Goal: Transaction & Acquisition: Purchase product/service

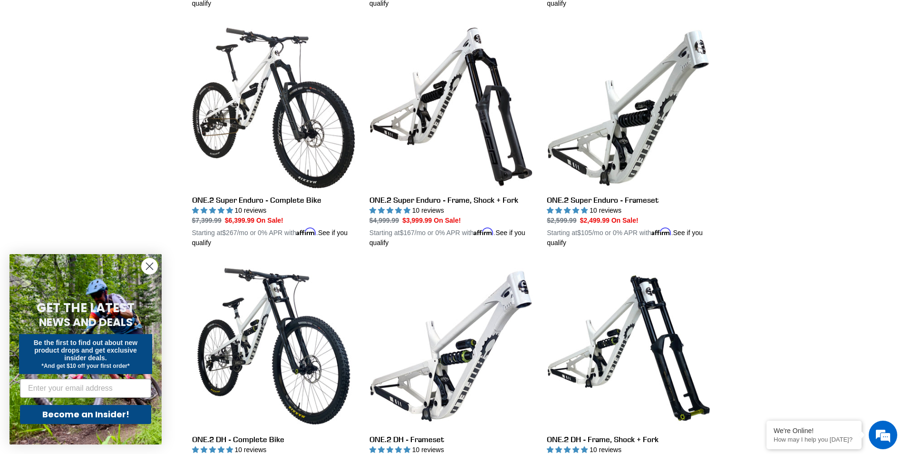
scroll to position [1427, 0]
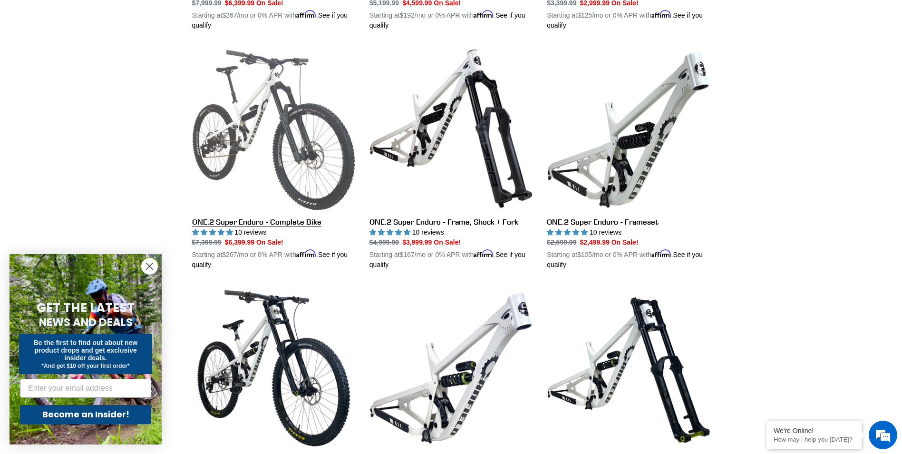
click at [290, 166] on link "ONE.2 Super Enduro - Complete Bike" at bounding box center [273, 158] width 163 height 223
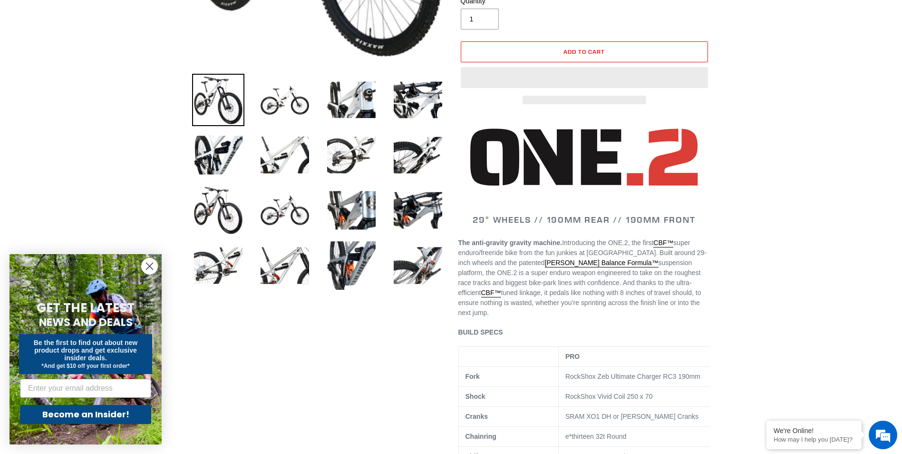
select select "highest-rating"
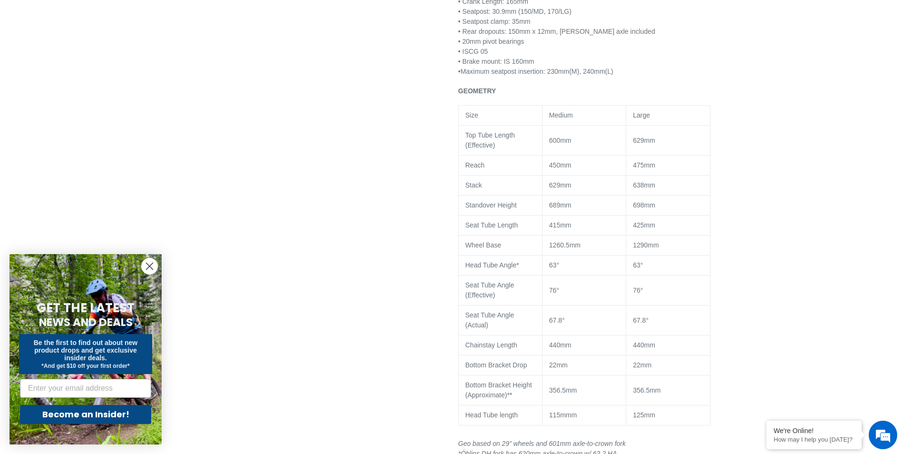
scroll to position [1237, 0]
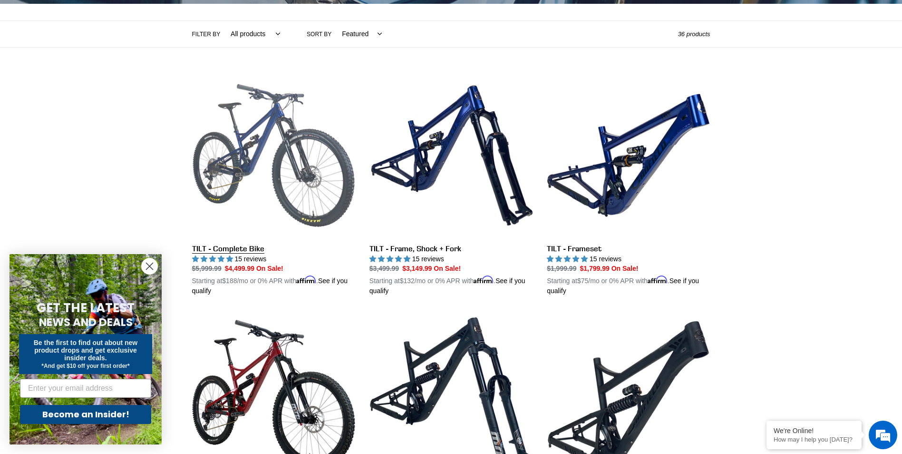
click at [317, 162] on link "TILT - Complete Bike" at bounding box center [273, 185] width 163 height 223
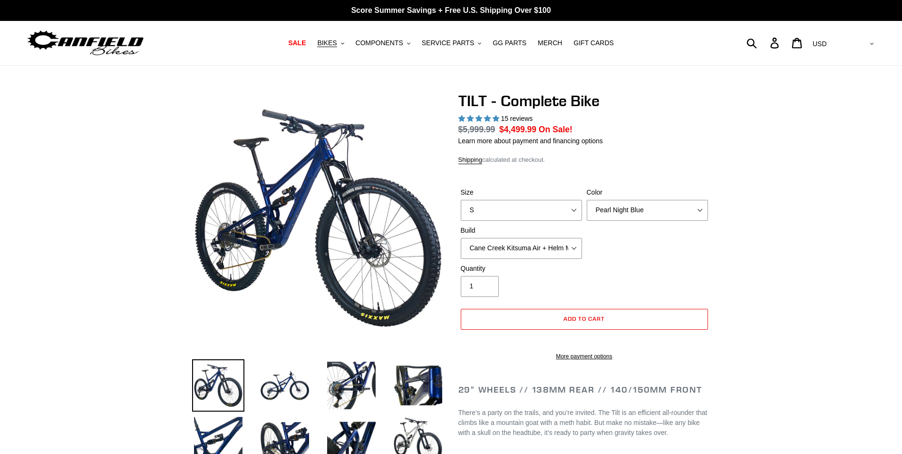
select select "highest-rating"
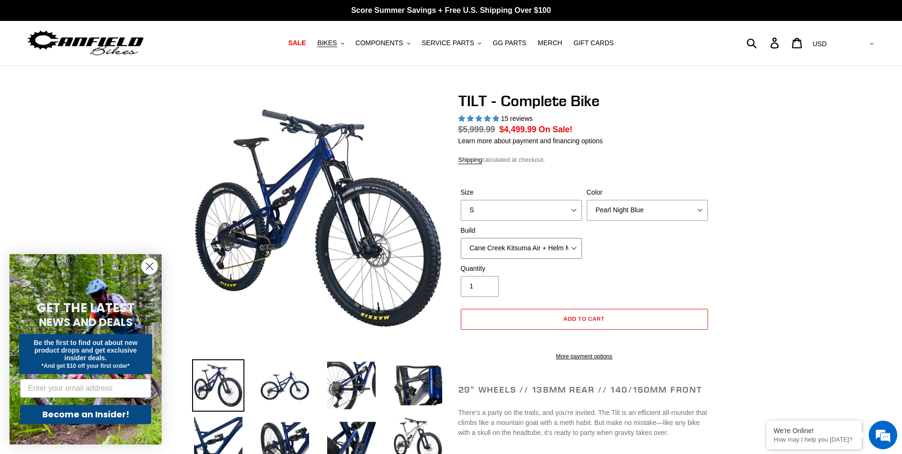
click at [569, 253] on select "Cane Creek Kitsuma Air + Helm MKII 140 + SRAM GX Cane Creek Kitsuma Air + Helm …" at bounding box center [521, 248] width 121 height 21
